Goal: Task Accomplishment & Management: Use online tool/utility

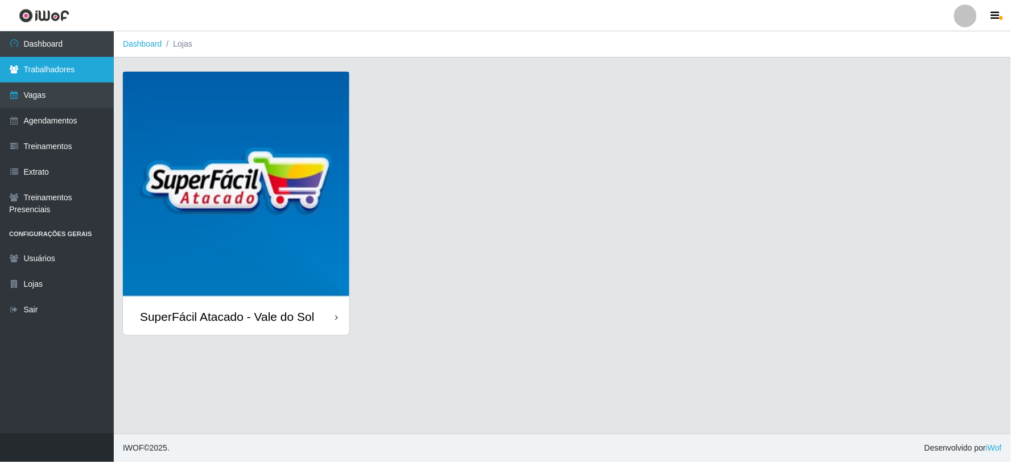
click at [41, 75] on link "Trabalhadores" at bounding box center [57, 70] width 114 height 26
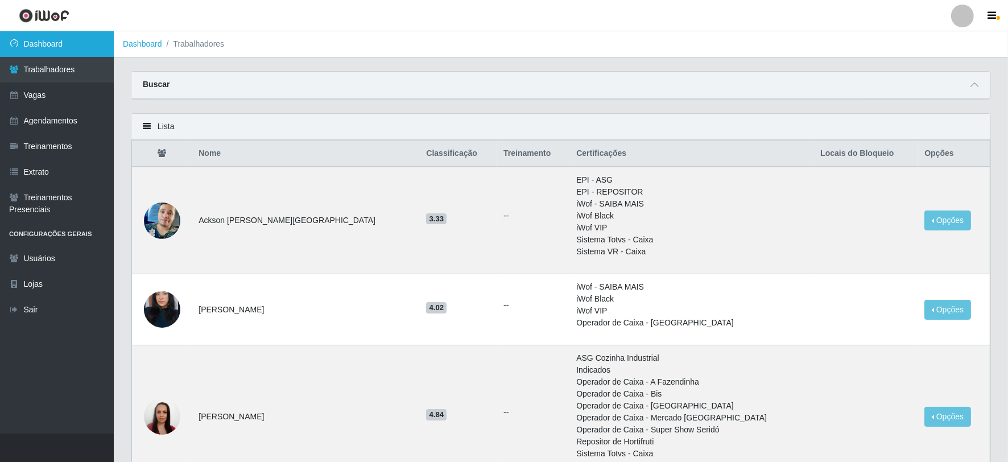
click at [44, 40] on link "Dashboard" at bounding box center [57, 44] width 114 height 26
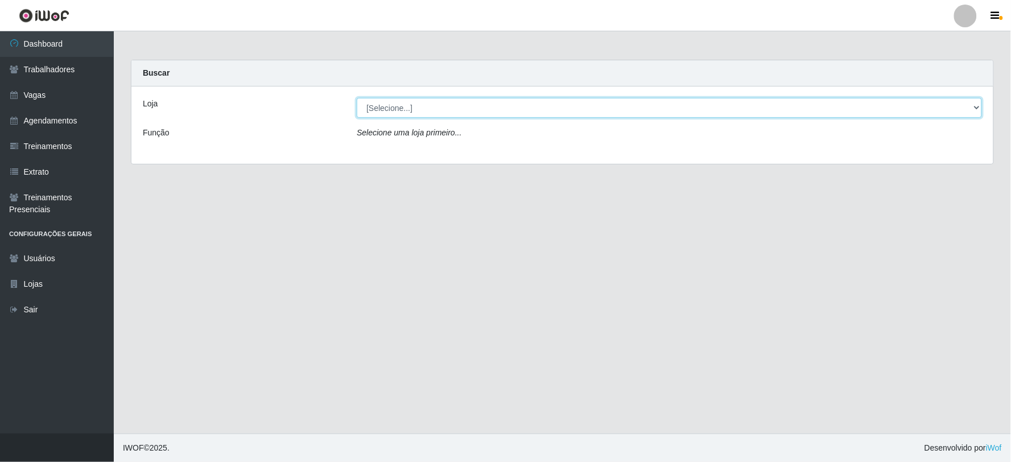
click at [489, 112] on select "[Selecione...] SuperFácil Atacado - Vale do Sol" at bounding box center [669, 108] width 625 height 20
select select "502"
click at [357, 98] on select "[Selecione...] SuperFácil Atacado - Vale do Sol" at bounding box center [669, 108] width 625 height 20
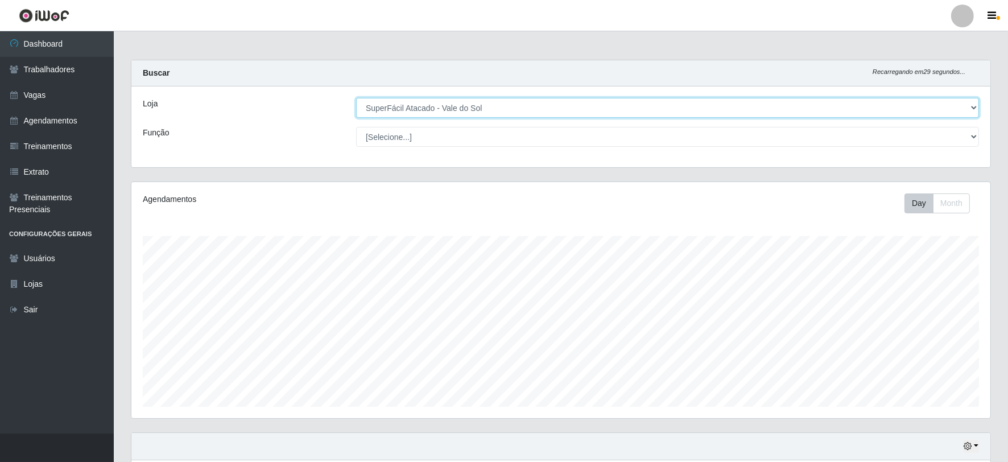
scroll to position [236, 859]
click at [465, 105] on select "[Selecione...] SuperFácil Atacado - Vale do Sol" at bounding box center [667, 108] width 623 height 20
click at [356, 98] on select "[Selecione...] SuperFácil Atacado - Vale do Sol" at bounding box center [667, 108] width 623 height 20
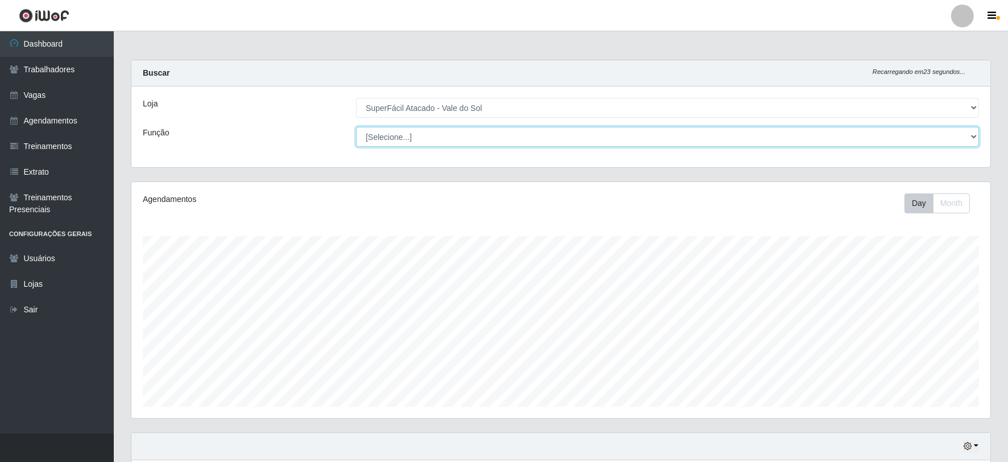
click at [465, 139] on select "[Selecione...] Embalador Embalador + Embalador ++ Operador de Caixa Operador de…" at bounding box center [667, 137] width 623 height 20
click at [412, 134] on select "[Selecione...] Embalador Embalador + Embalador ++ Operador de Caixa Operador de…" at bounding box center [667, 137] width 623 height 20
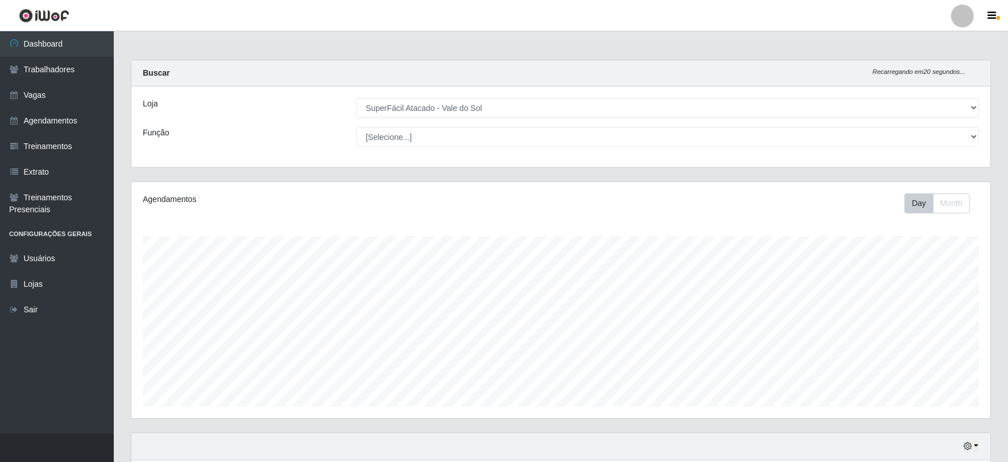
click at [336, 129] on div "Função" at bounding box center [240, 137] width 213 height 20
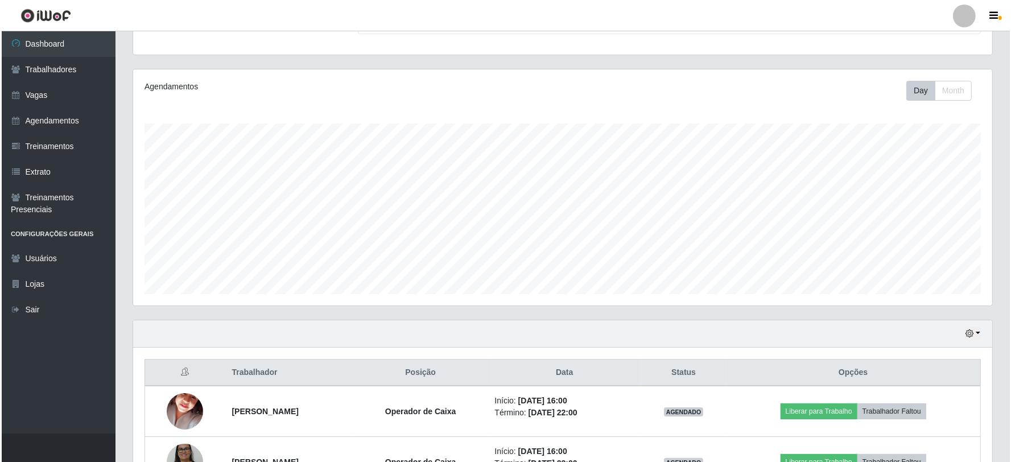
scroll to position [243, 0]
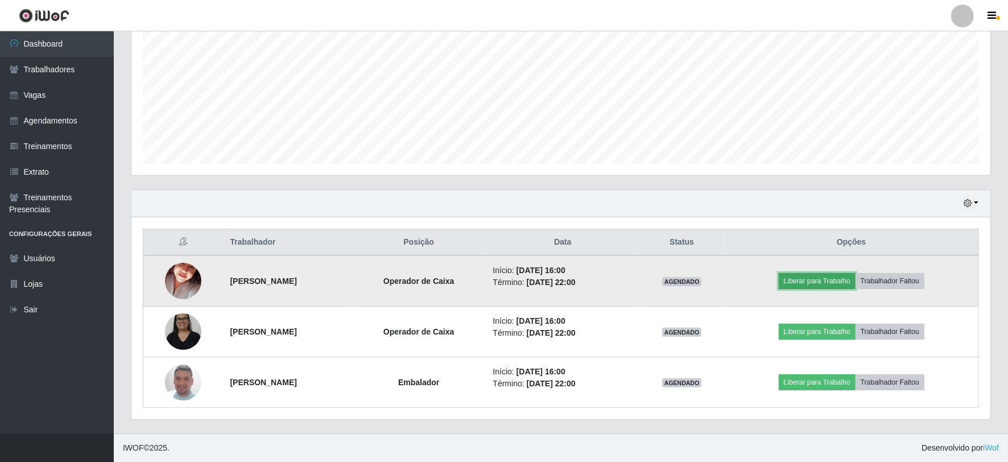
click at [802, 281] on button "Liberar para Trabalho" at bounding box center [817, 281] width 77 height 16
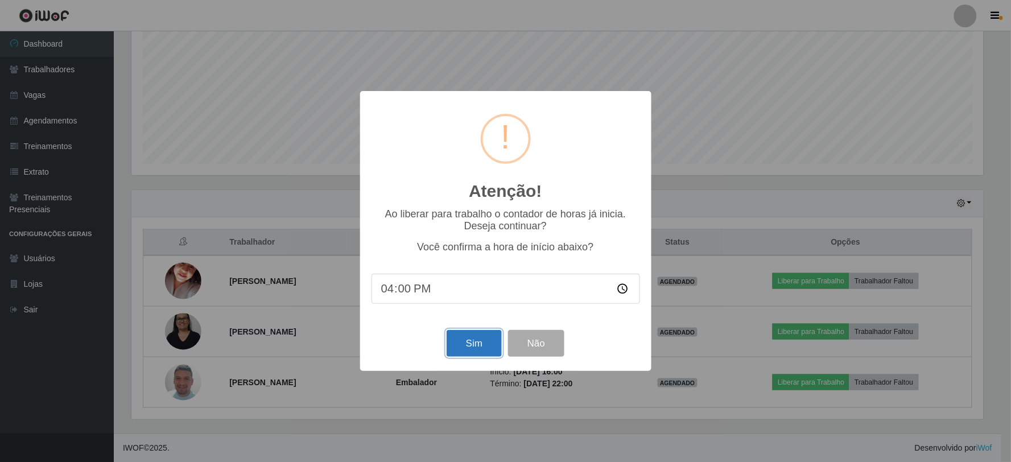
click at [471, 343] on button "Sim" at bounding box center [474, 343] width 55 height 27
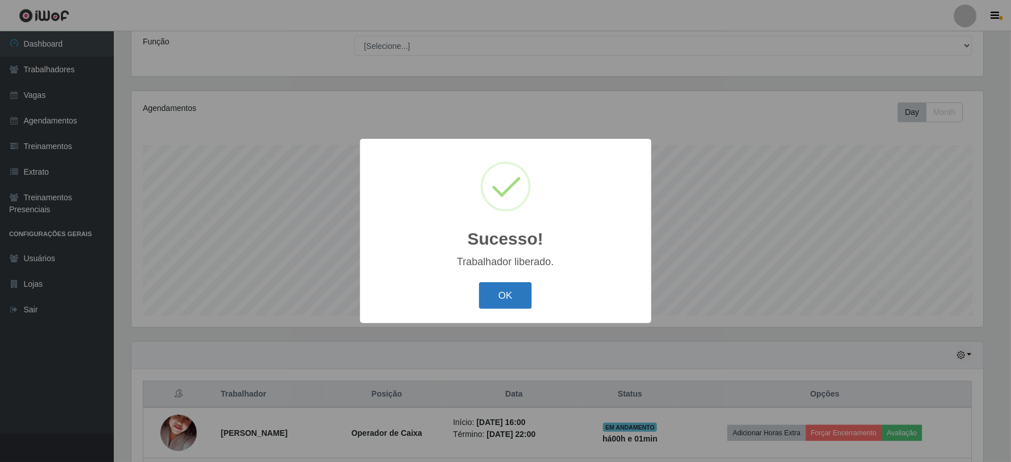
click at [529, 298] on button "OK" at bounding box center [505, 295] width 53 height 27
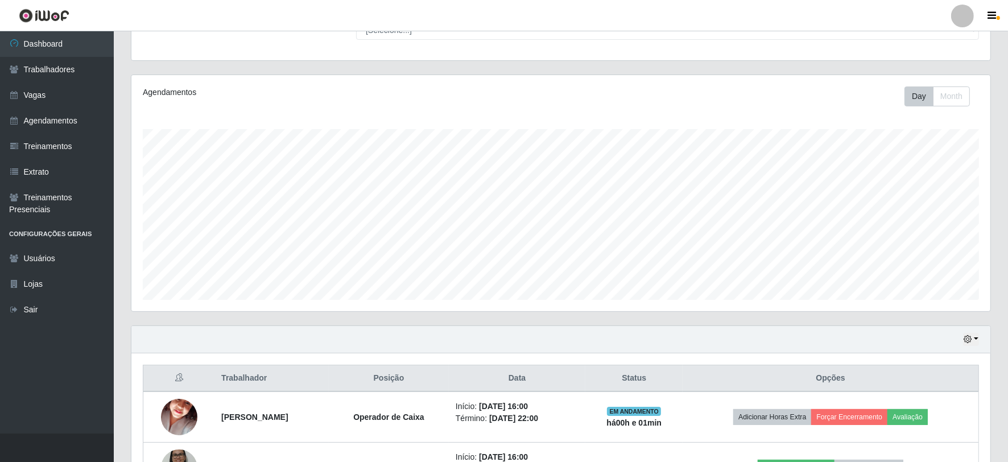
scroll to position [243, 0]
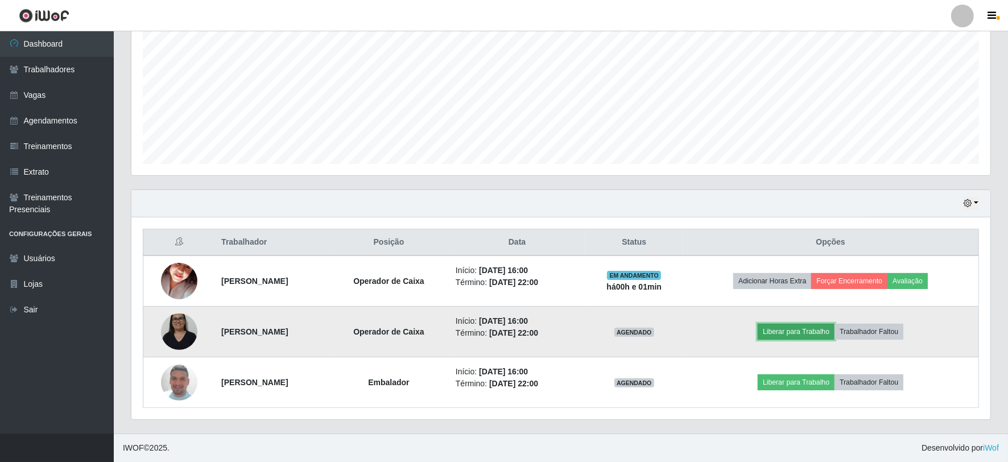
click at [831, 339] on button "Liberar para Trabalho" at bounding box center [796, 332] width 77 height 16
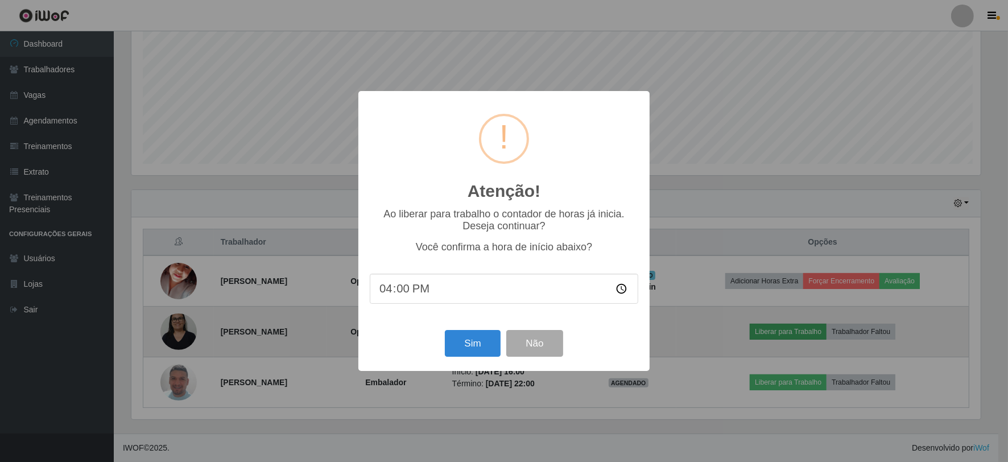
scroll to position [236, 852]
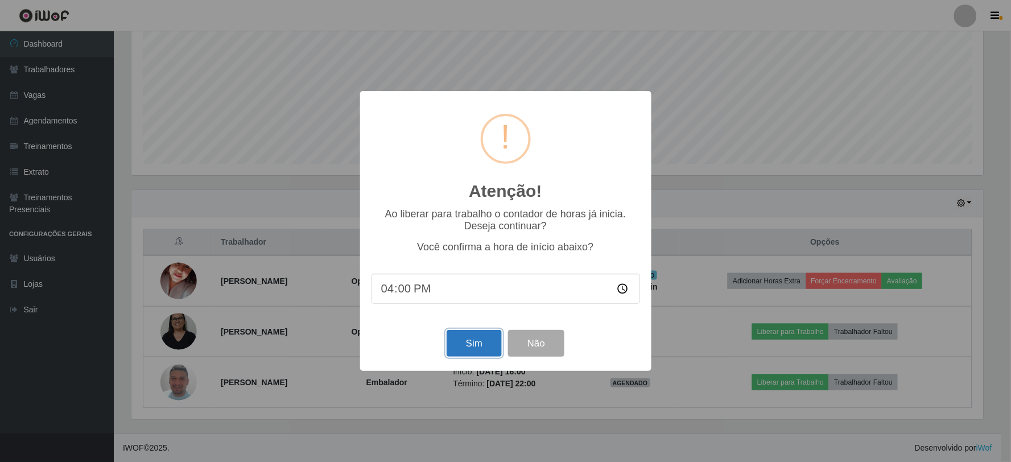
click at [485, 337] on button "Sim" at bounding box center [474, 343] width 55 height 27
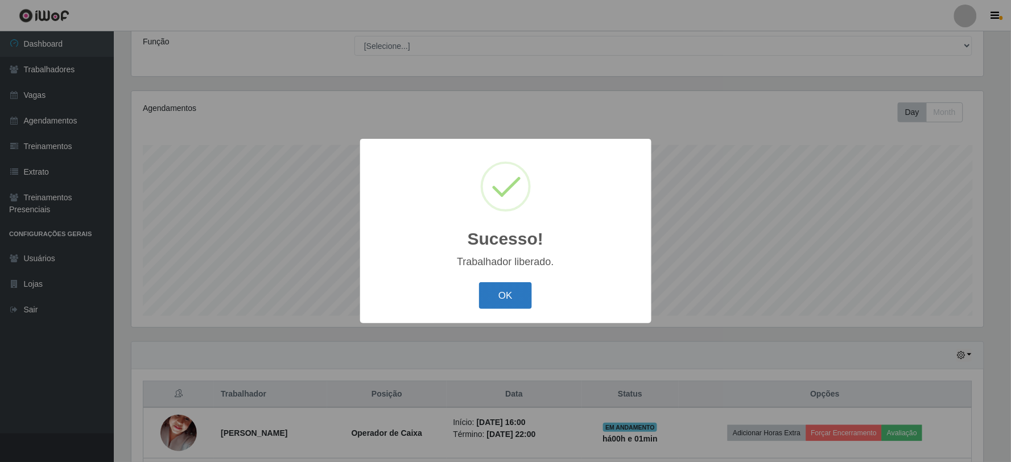
click at [498, 285] on button "OK" at bounding box center [505, 295] width 53 height 27
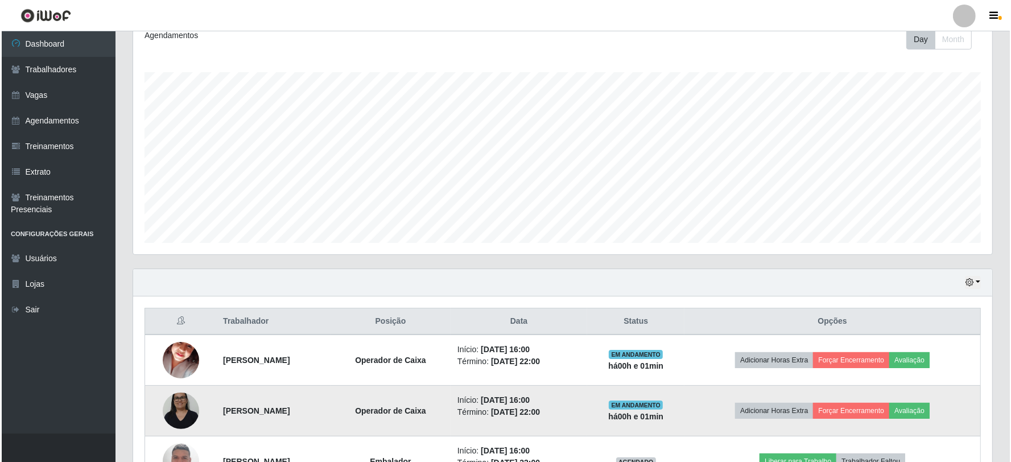
scroll to position [243, 0]
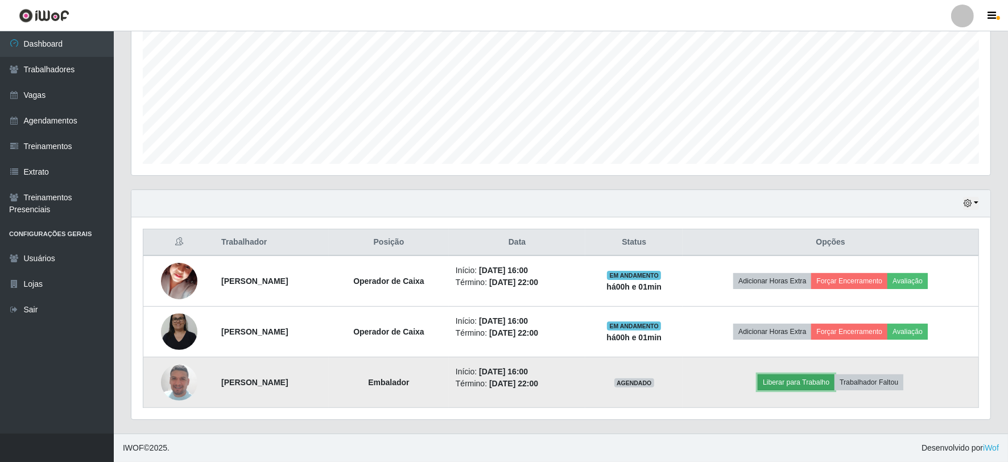
click at [811, 379] on button "Liberar para Trabalho" at bounding box center [796, 382] width 77 height 16
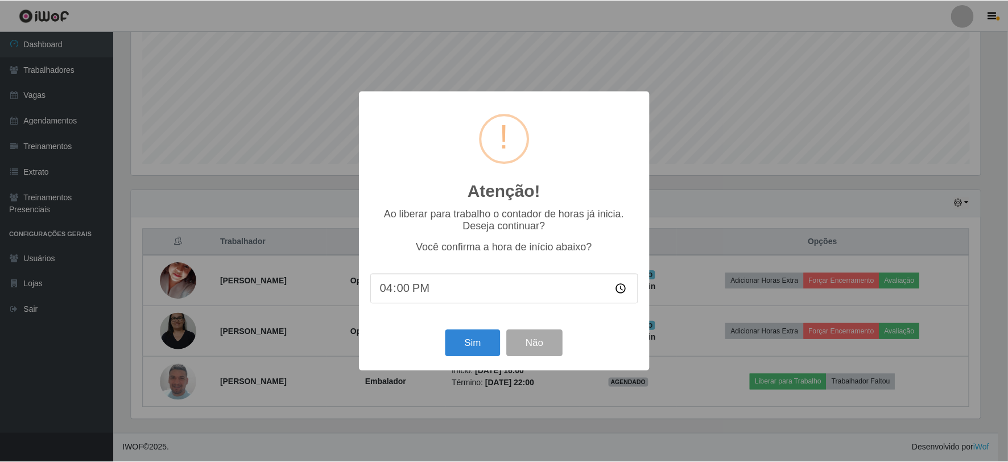
scroll to position [236, 852]
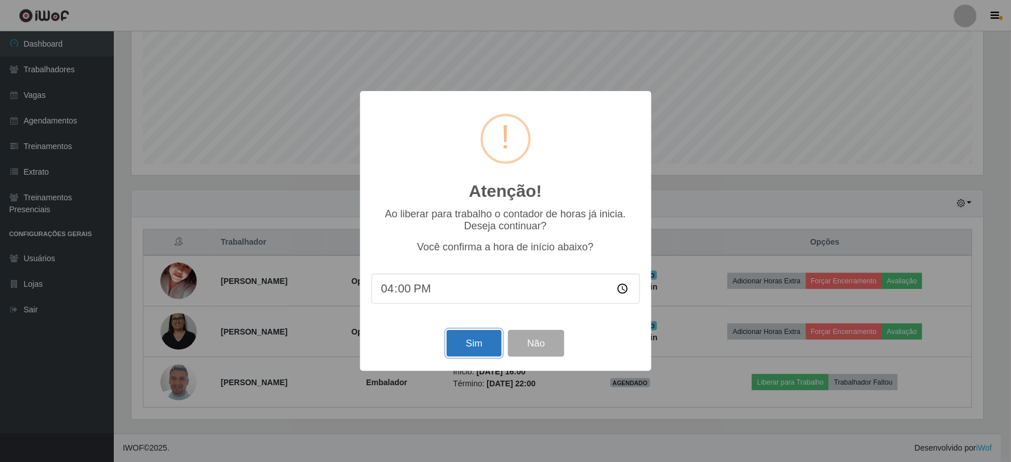
click at [464, 336] on button "Sim" at bounding box center [474, 343] width 55 height 27
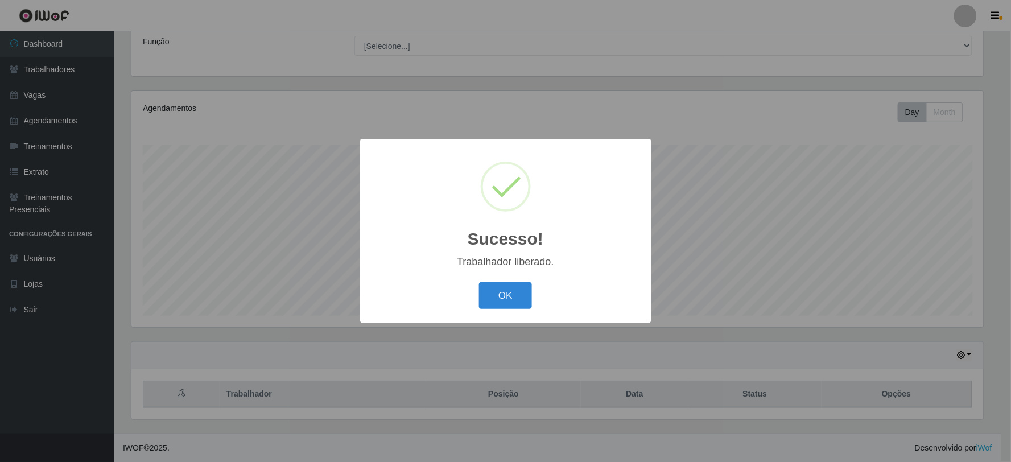
scroll to position [0, 0]
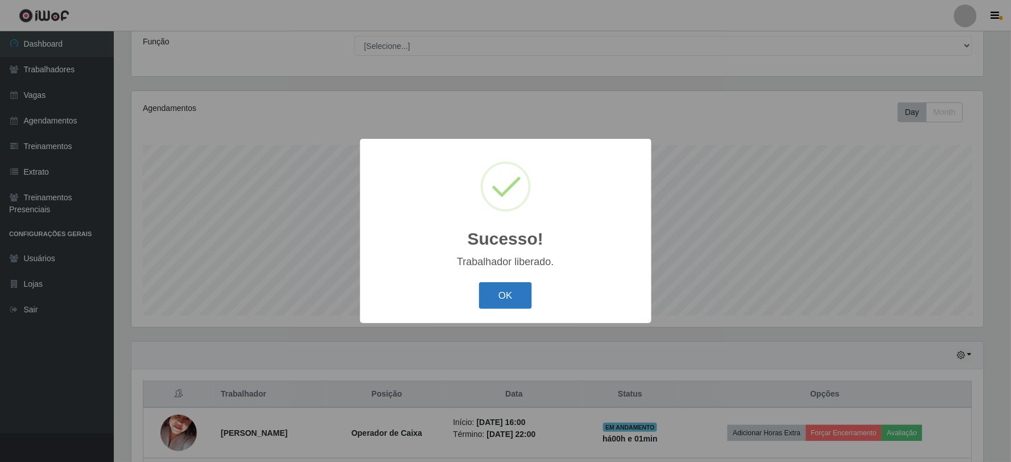
click at [501, 291] on button "OK" at bounding box center [505, 295] width 53 height 27
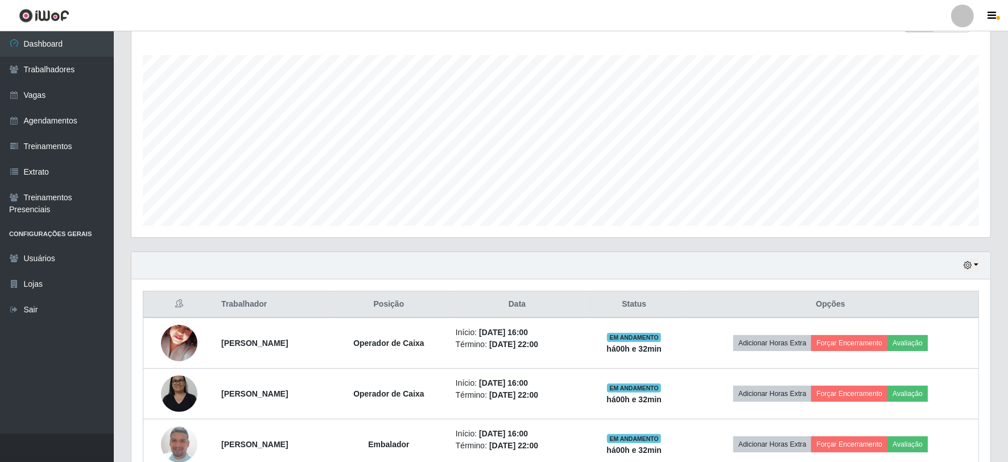
scroll to position [243, 0]
